Goal: Transaction & Acquisition: Purchase product/service

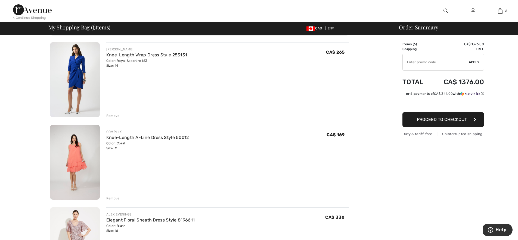
scroll to position [45, 0]
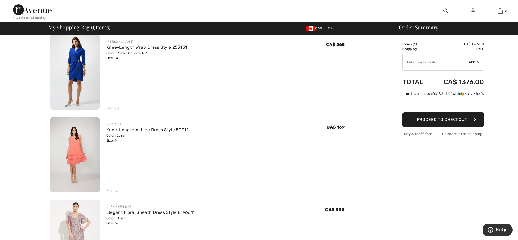
click at [113, 107] on div "Remove" at bounding box center [112, 108] width 13 height 5
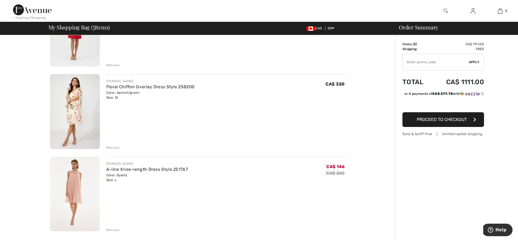
scroll to position [255, 0]
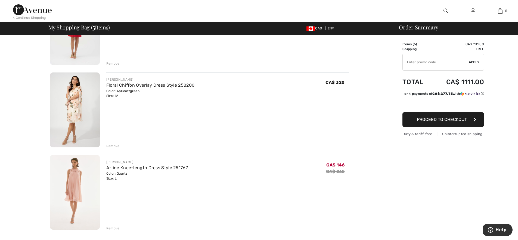
click at [76, 95] on img at bounding box center [75, 109] width 50 height 75
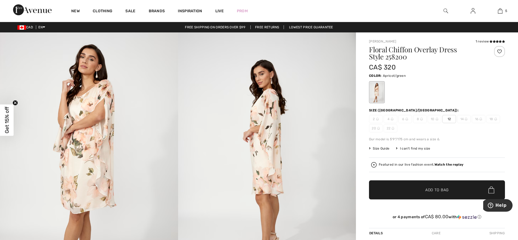
click at [94, 132] on img at bounding box center [89, 165] width 178 height 267
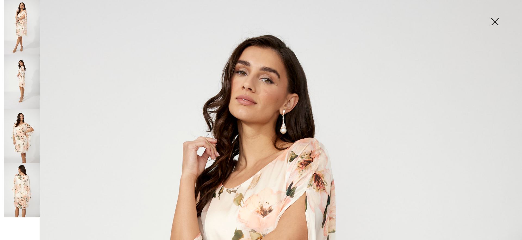
click at [25, 133] on img at bounding box center [22, 136] width 36 height 54
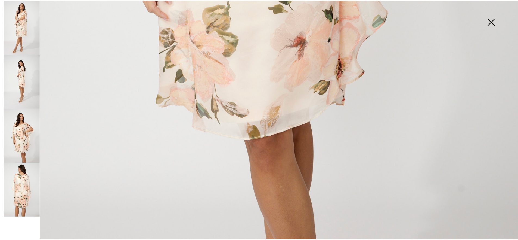
scroll to position [254, 0]
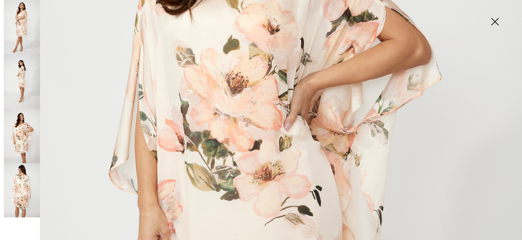
click at [26, 192] on img at bounding box center [22, 190] width 36 height 54
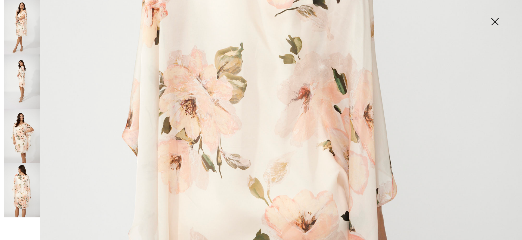
click at [496, 21] on img at bounding box center [495, 22] width 27 height 28
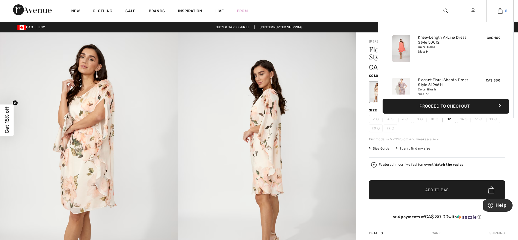
click at [502, 11] on img at bounding box center [500, 11] width 5 height 7
